Goal: Task Accomplishment & Management: Manage account settings

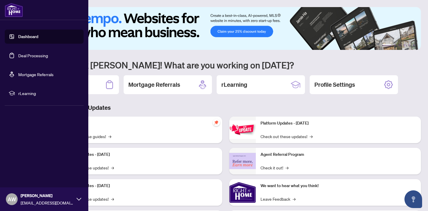
click at [24, 56] on link "Deal Processing" at bounding box center [33, 55] width 30 height 5
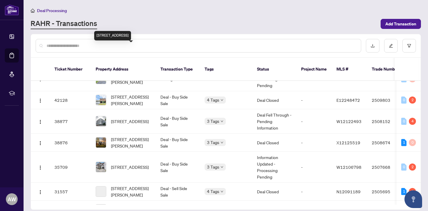
scroll to position [50, 0]
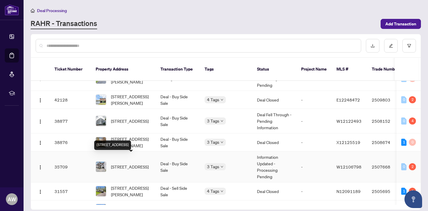
click at [140, 163] on span "[STREET_ADDRESS]" at bounding box center [130, 166] width 38 height 6
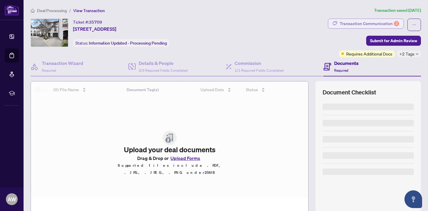
click at [382, 23] on div "Transaction Communication 2" at bounding box center [369, 23] width 59 height 9
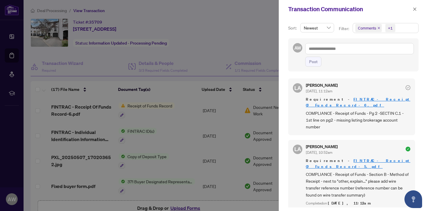
click at [378, 28] on icon "close" at bounding box center [379, 28] width 3 height 3
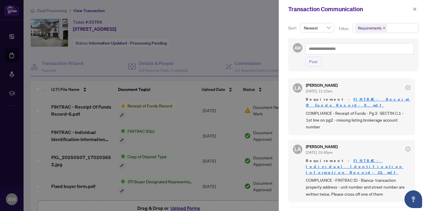
click at [357, 101] on link "FINTRAC - Receipt Of Funds Record-6.pdf" at bounding box center [358, 102] width 105 height 11
click at [262, 47] on div at bounding box center [214, 105] width 428 height 211
click at [193, 208] on div at bounding box center [214, 105] width 428 height 211
click at [414, 9] on icon "close" at bounding box center [415, 9] width 4 height 4
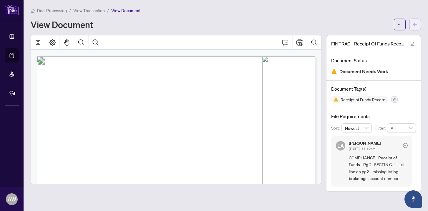
click at [420, 27] on button "button" at bounding box center [415, 25] width 12 height 12
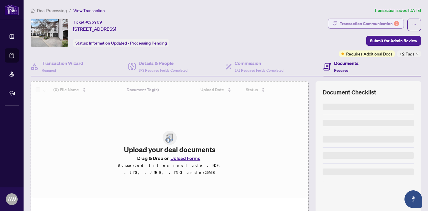
click at [391, 24] on div "Transaction Communication 2" at bounding box center [369, 23] width 59 height 9
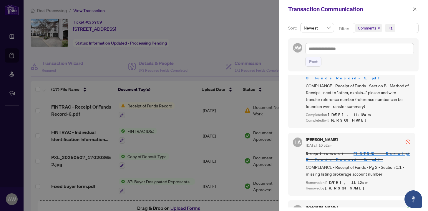
scroll to position [92, 0]
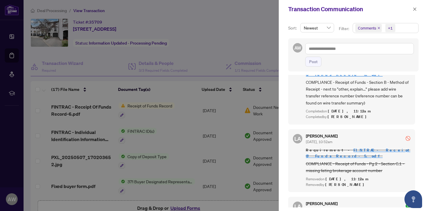
click at [378, 28] on icon "close" at bounding box center [379, 28] width 2 height 2
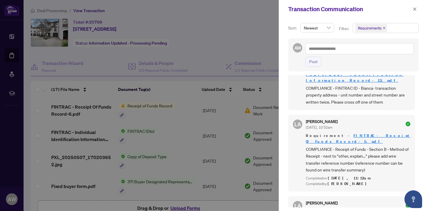
scroll to position [0, 0]
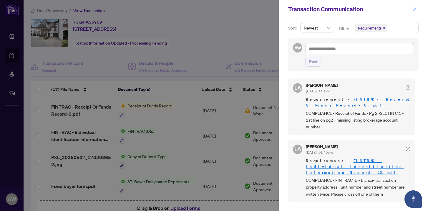
click at [413, 9] on button "button" at bounding box center [415, 9] width 8 height 7
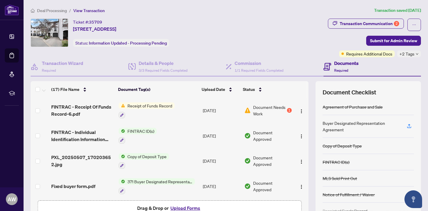
click at [130, 133] on span "FINTRAC ID(s)" at bounding box center [141, 131] width 32 height 6
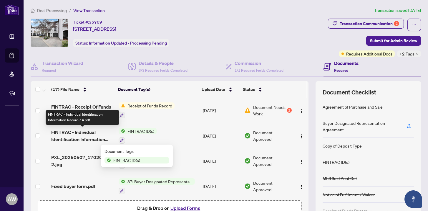
click at [87, 131] on span "FINTRAC - Individual Identification Information Record-14.pdf" at bounding box center [82, 135] width 63 height 14
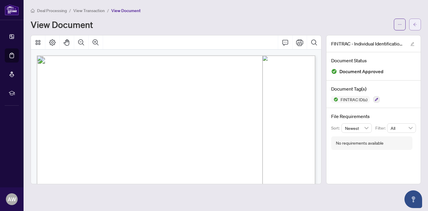
click at [413, 24] on icon "arrow-left" at bounding box center [415, 24] width 4 height 4
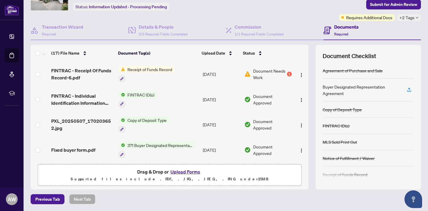
click at [136, 94] on span "FINTRAC ID(s)" at bounding box center [141, 94] width 32 height 6
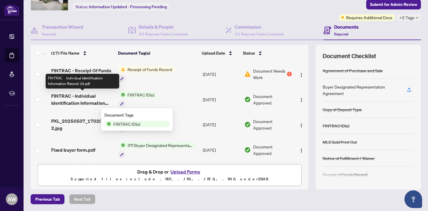
click at [73, 94] on span "FINTRAC - Individual Identification Information Record-14.pdf" at bounding box center [82, 99] width 63 height 14
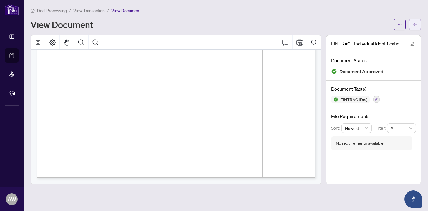
click at [415, 25] on icon "arrow-left" at bounding box center [416, 24] width 4 height 3
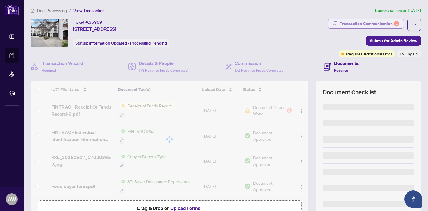
click at [381, 21] on div "Transaction Communication 2" at bounding box center [369, 23] width 59 height 9
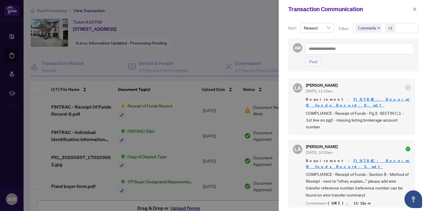
click at [379, 28] on icon "close" at bounding box center [379, 28] width 2 height 2
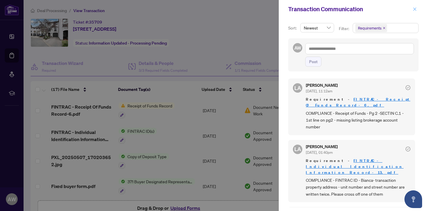
click at [414, 10] on icon "close" at bounding box center [415, 9] width 4 height 4
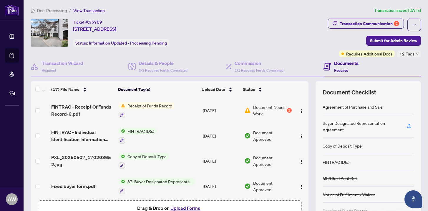
click at [177, 206] on button "Upload Forms" at bounding box center [185, 208] width 33 height 8
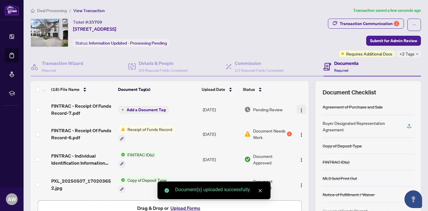
click at [299, 110] on img "button" at bounding box center [301, 110] width 5 height 5
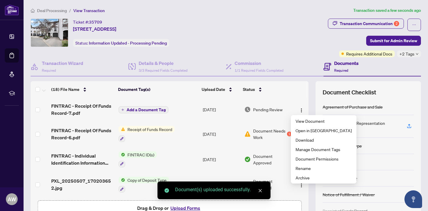
click at [273, 124] on td "Document Needs Work 1" at bounding box center [268, 133] width 52 height 25
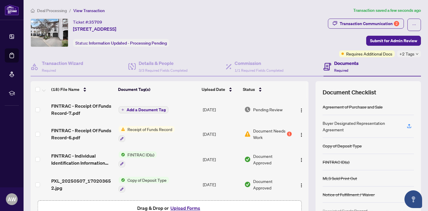
click at [299, 133] on img "button" at bounding box center [301, 134] width 5 height 5
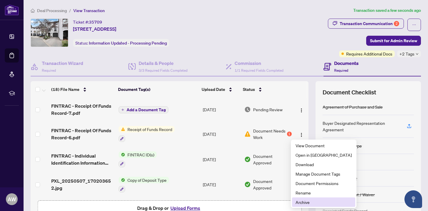
click at [302, 201] on span "Archive" at bounding box center [324, 202] width 56 height 6
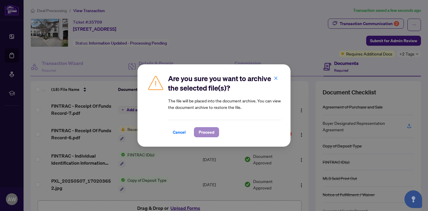
click at [204, 131] on span "Proceed" at bounding box center [207, 131] width 16 height 9
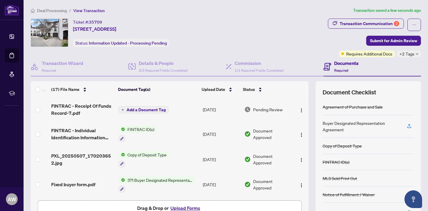
click at [176, 209] on button "Upload Forms" at bounding box center [185, 208] width 33 height 8
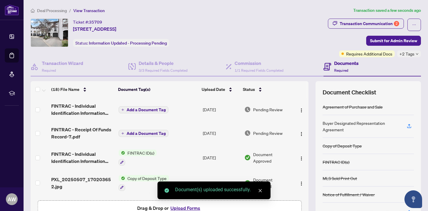
click at [142, 108] on span "Add a Document Tag" at bounding box center [146, 110] width 39 height 4
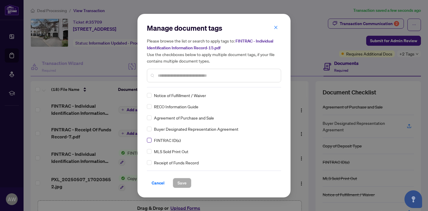
click at [151, 138] on span at bounding box center [149, 140] width 5 height 5
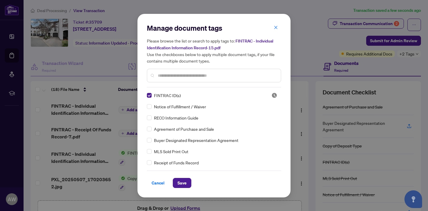
drag, startPoint x: 180, startPoint y: 182, endPoint x: 175, endPoint y: 171, distance: 11.9
click at [181, 182] on span "Save" at bounding box center [182, 182] width 9 height 9
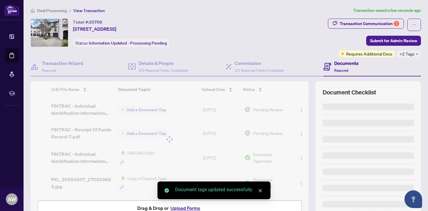
click at [133, 137] on div at bounding box center [170, 139] width 278 height 116
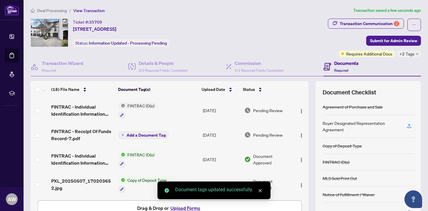
click at [134, 134] on span "Add a Document Tag" at bounding box center [146, 135] width 39 height 4
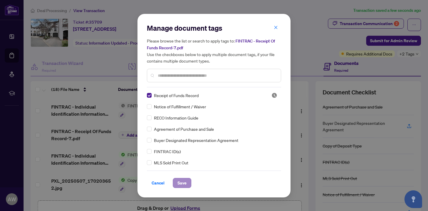
click at [176, 180] on button "Save" at bounding box center [182, 183] width 19 height 10
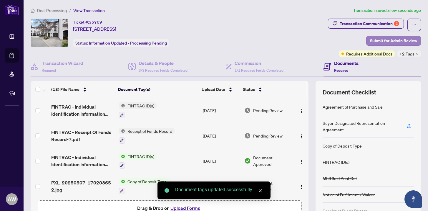
click at [401, 42] on span "Submit for Admin Review" at bounding box center [393, 40] width 47 height 9
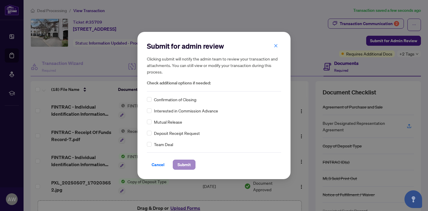
click at [177, 161] on button "Submit" at bounding box center [184, 164] width 23 height 10
